Goal: Complete application form

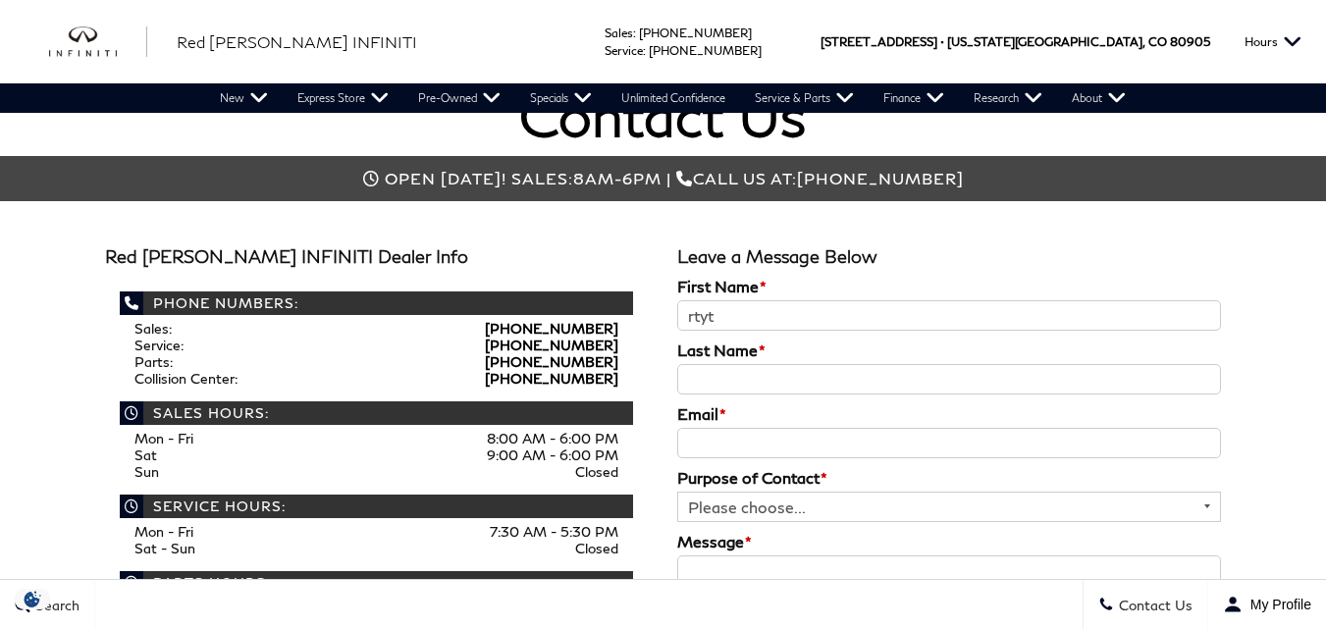
type input "rtyt"
click at [803, 369] on input "Last Name *" at bounding box center [949, 379] width 544 height 30
type input "ytre"
click at [805, 445] on input "Email *" at bounding box center [949, 443] width 544 height 30
paste input "DOMAIN112@GMAIL.COM"
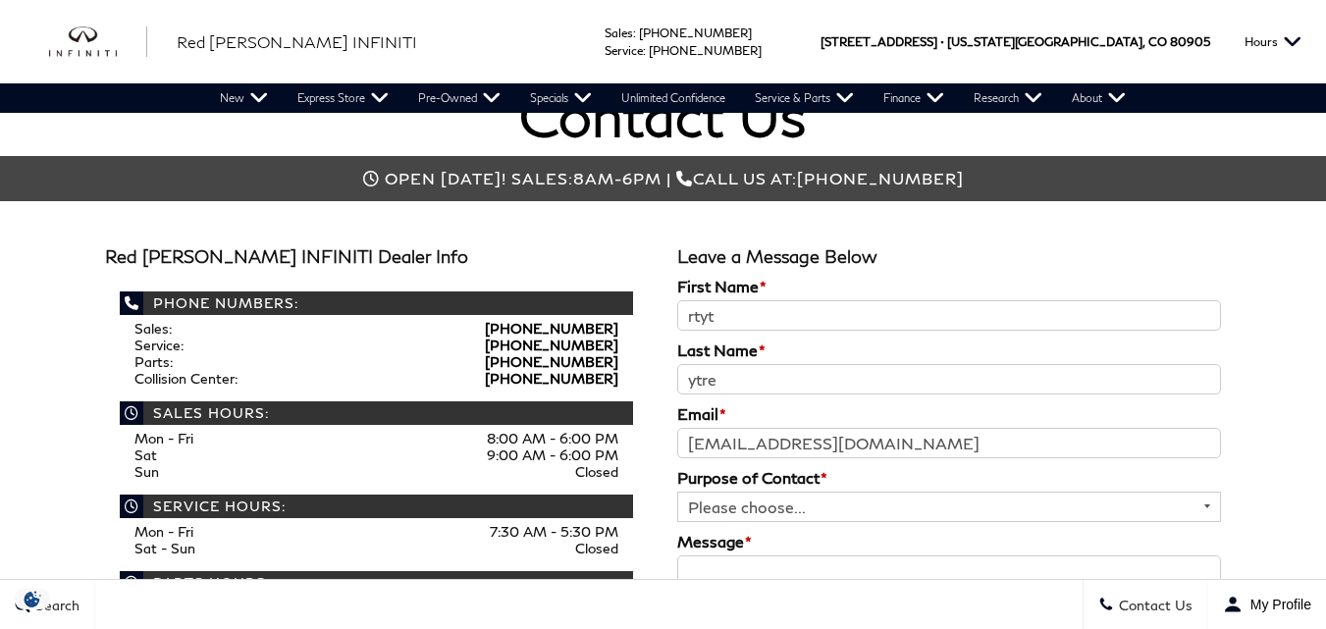
type input "DOMAIN112@GMAIL.COM"
click at [854, 504] on select "Please choose... General Inquiry Sales Inquiry Service Inquiry" at bounding box center [949, 507] width 544 height 30
select select "Sales Inquiry"
click at [677, 492] on select "Please choose... General Inquiry Sales Inquiry Service Inquiry" at bounding box center [949, 507] width 544 height 30
click at [893, 563] on textarea "Message *" at bounding box center [949, 614] width 544 height 118
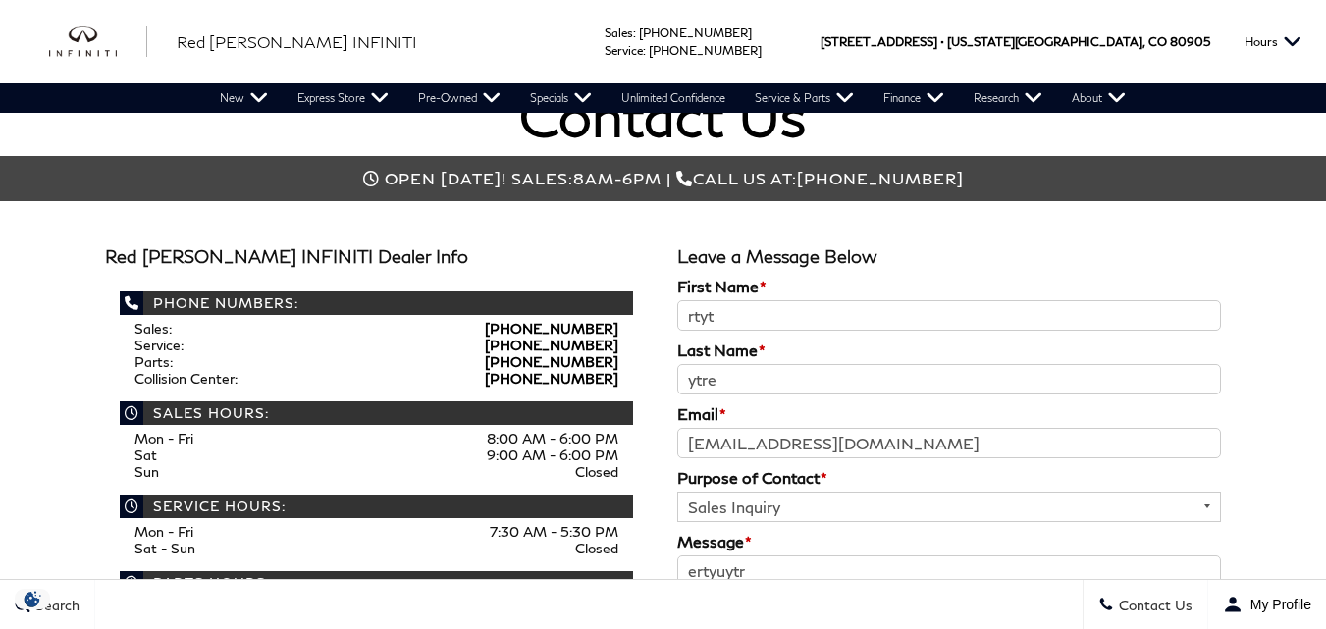
scroll to position [785, 0]
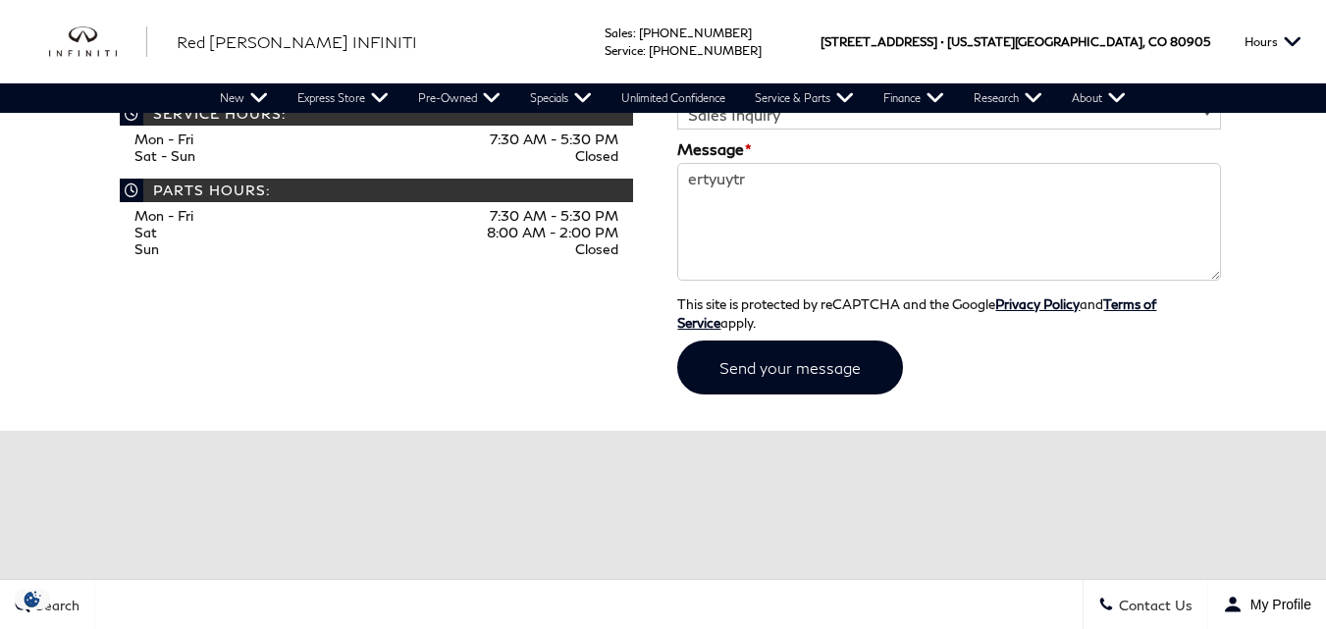
type textarea "ertyuytr"
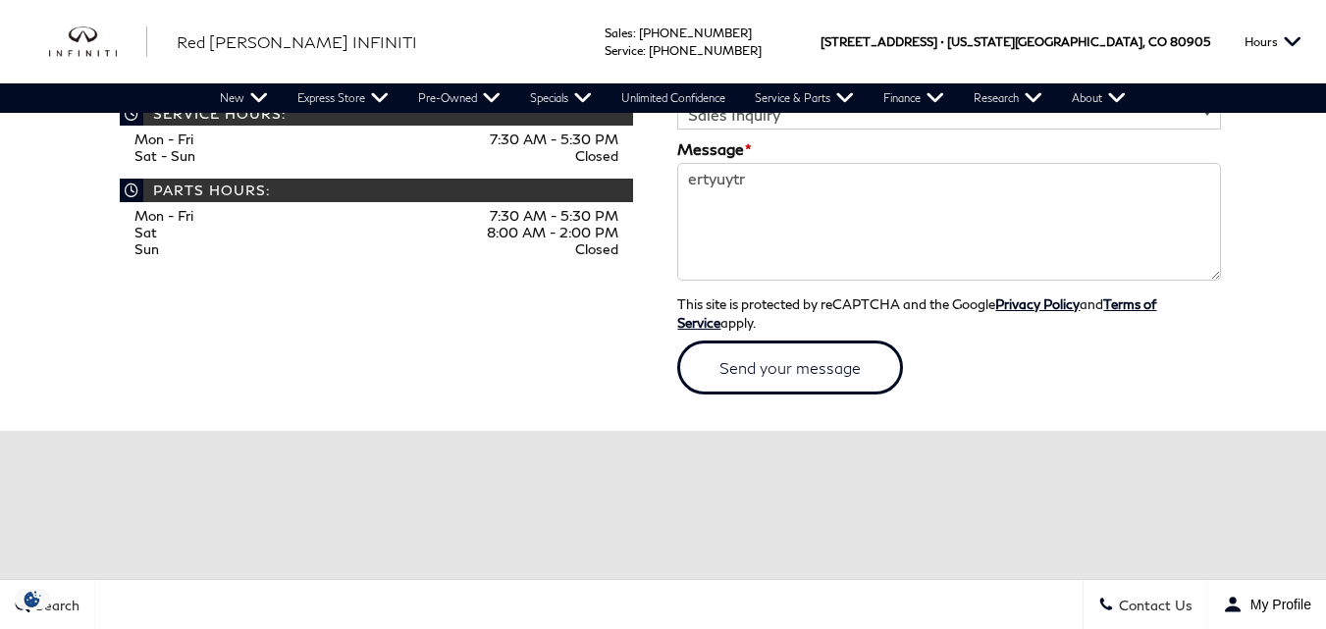
click at [767, 365] on input "submit" at bounding box center [790, 367] width 226 height 54
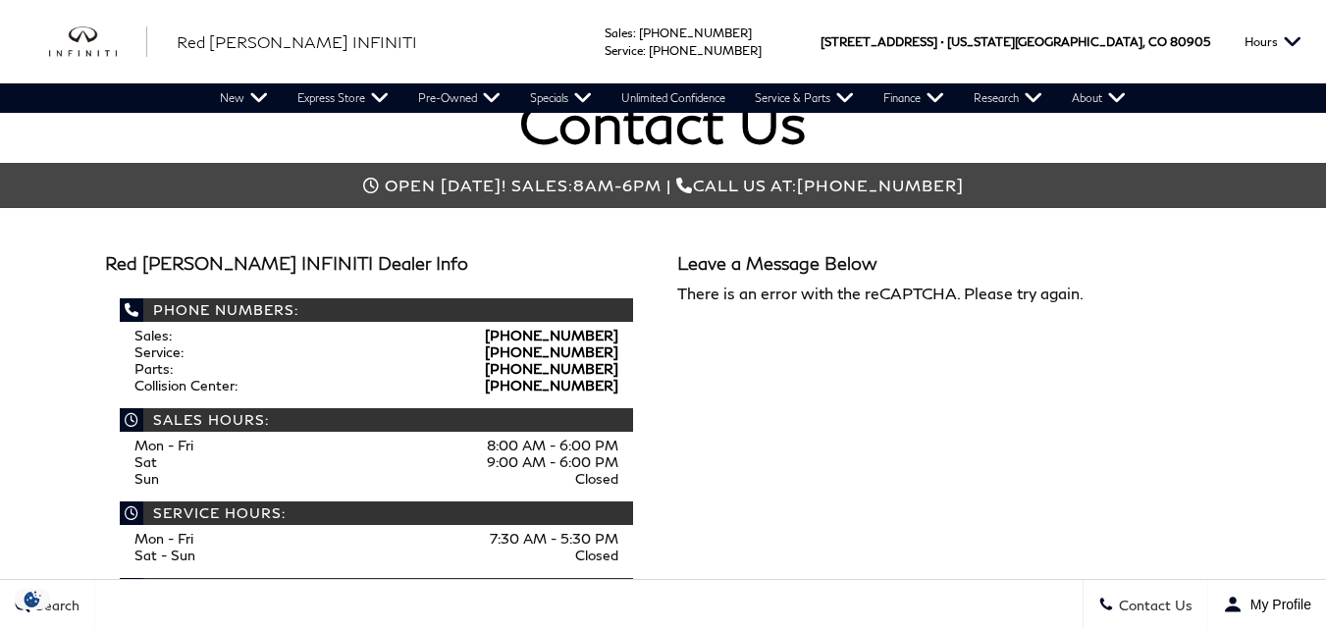
scroll to position [392, 0]
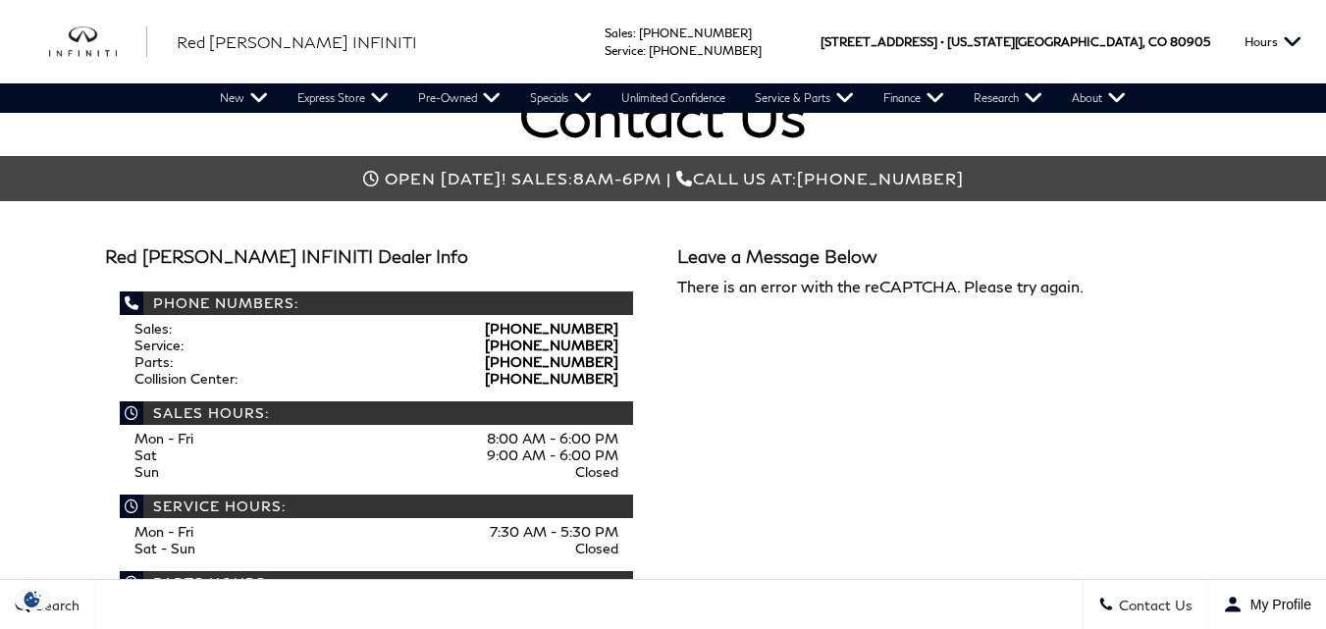
click at [819, 368] on div "[PERSON_NAME] INFINITI Dealer Info Phone Numbers: Sales: [PHONE_NUMBER] Service…" at bounding box center [662, 453] width 1145 height 451
click at [933, 421] on div "[PERSON_NAME] INFINITI Dealer Info Phone Numbers: Sales: [PHONE_NUMBER] Service…" at bounding box center [662, 453] width 1145 height 451
